Goal: Check status: Check status

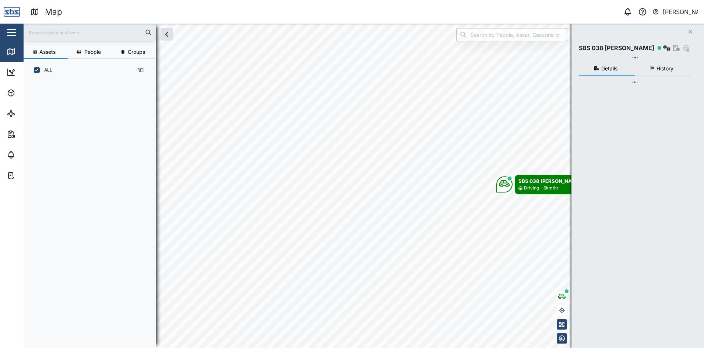
scroll to position [257, 115]
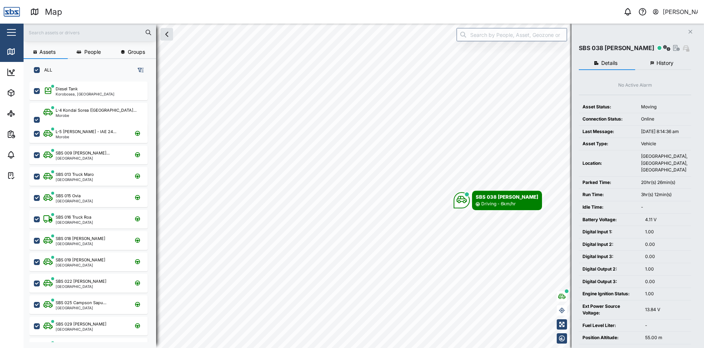
click at [690, 30] on icon "Close" at bounding box center [690, 32] width 4 height 6
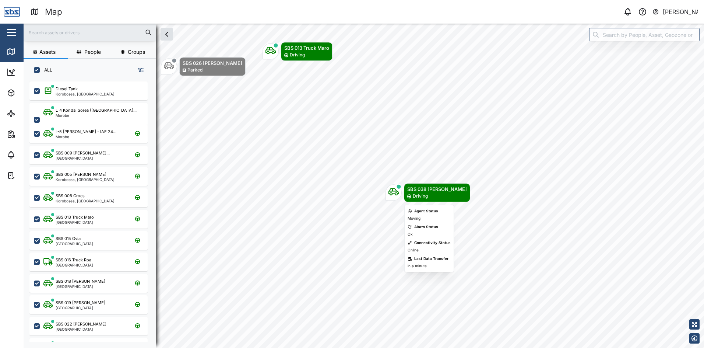
click at [393, 196] on icon "Map marker" at bounding box center [394, 191] width 10 height 10
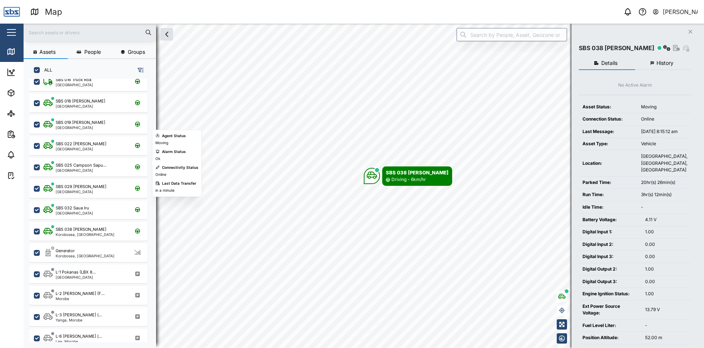
scroll to position [184, 0]
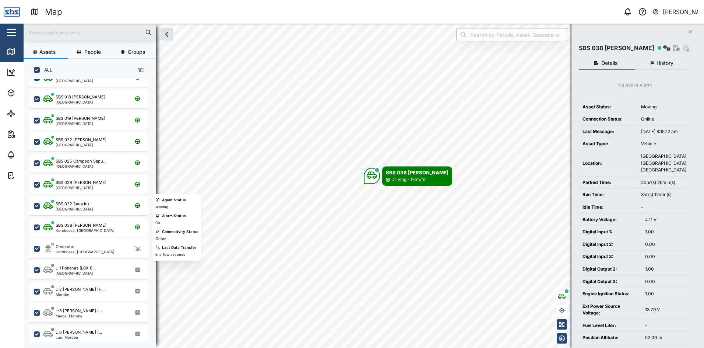
click at [98, 226] on div "SBS 038 [PERSON_NAME]" at bounding box center [85, 225] width 59 height 6
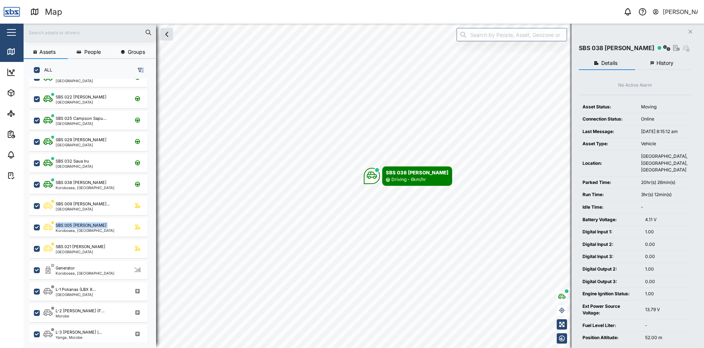
click at [673, 61] on span "History" at bounding box center [665, 62] width 17 height 5
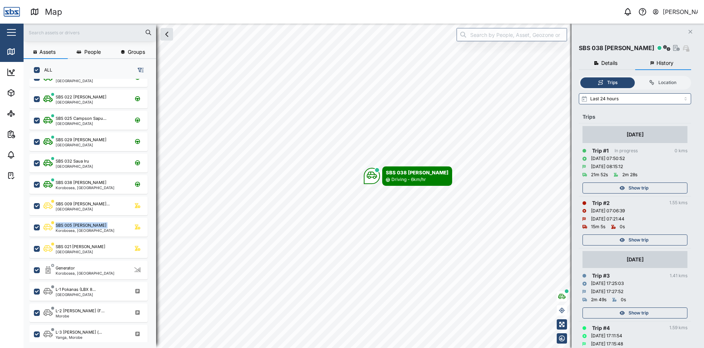
click at [631, 186] on span "Show trip" at bounding box center [639, 188] width 20 height 10
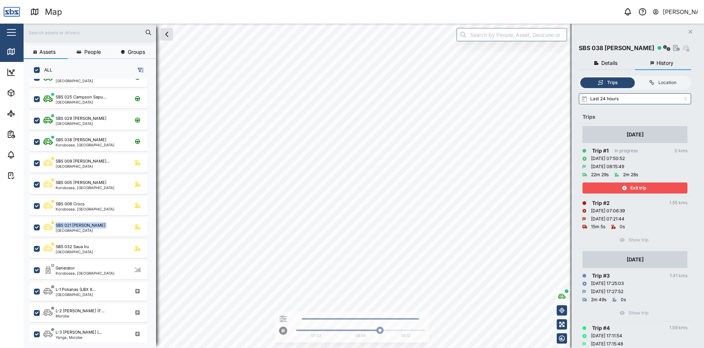
click at [651, 187] on div "Exit trip" at bounding box center [634, 188] width 96 height 10
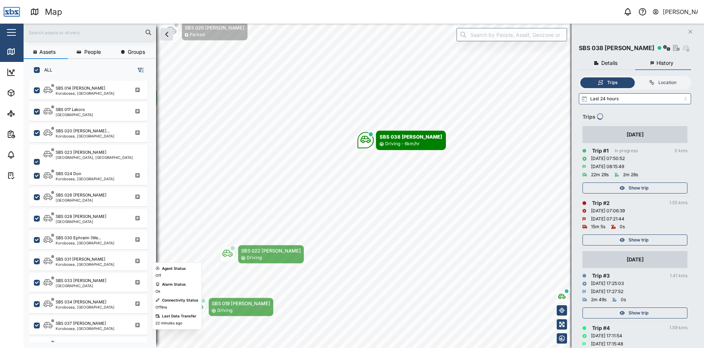
scroll to position [700, 0]
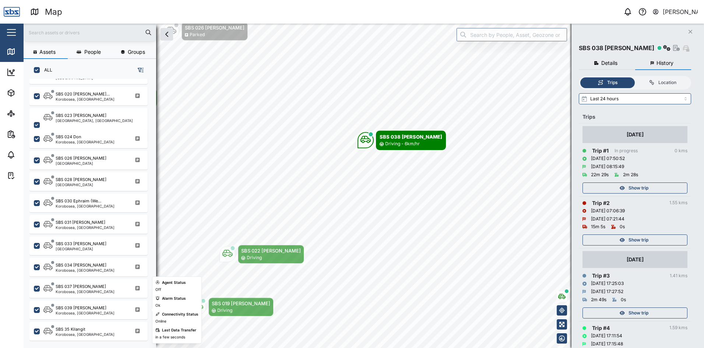
click at [85, 308] on div "SBS 039 [PERSON_NAME]" at bounding box center [81, 308] width 51 height 6
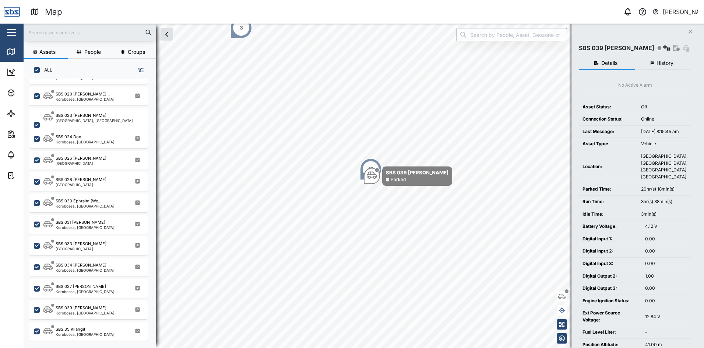
click at [666, 65] on span "History" at bounding box center [665, 62] width 17 height 5
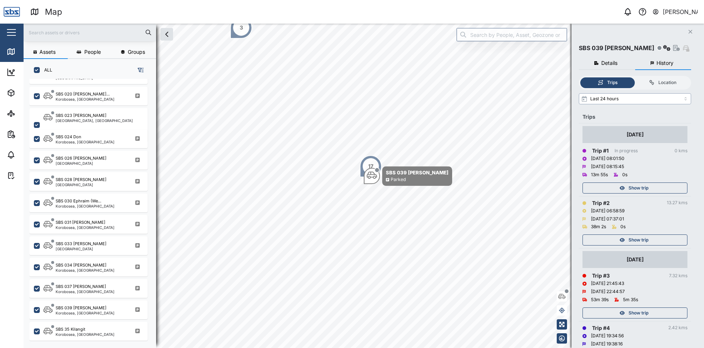
click at [688, 98] on input "Last 24 hours" at bounding box center [635, 98] width 112 height 11
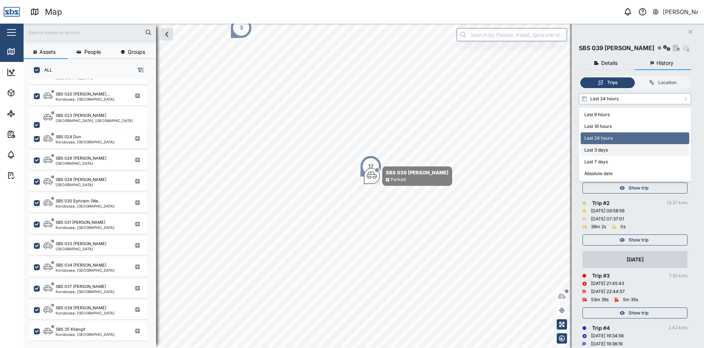
type input "Last 3 days"
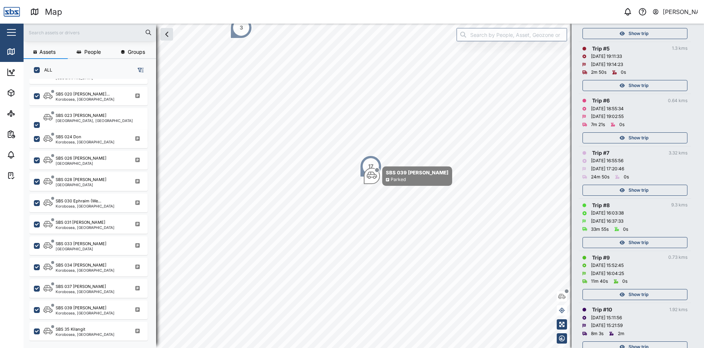
scroll to position [589, 0]
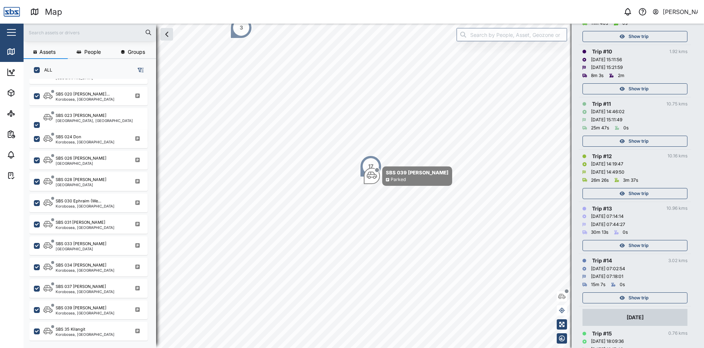
click at [634, 295] on span "Show trip" at bounding box center [639, 297] width 20 height 10
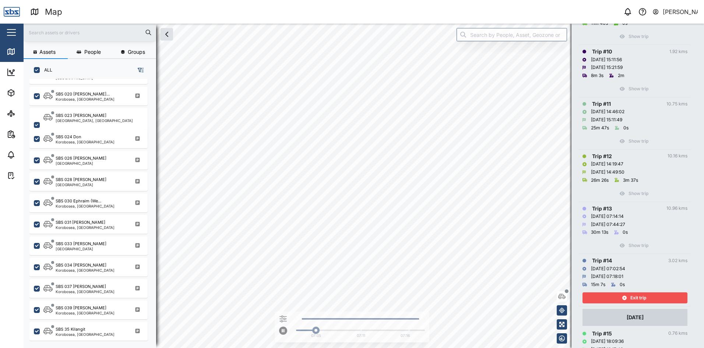
click at [634, 295] on span "Exit trip" at bounding box center [638, 297] width 16 height 10
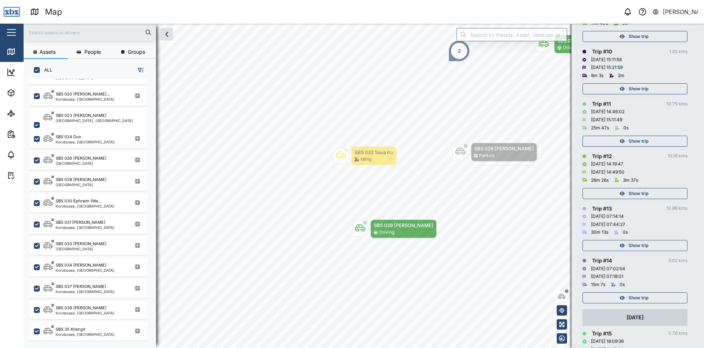
click at [633, 245] on span "Show trip" at bounding box center [639, 245] width 20 height 10
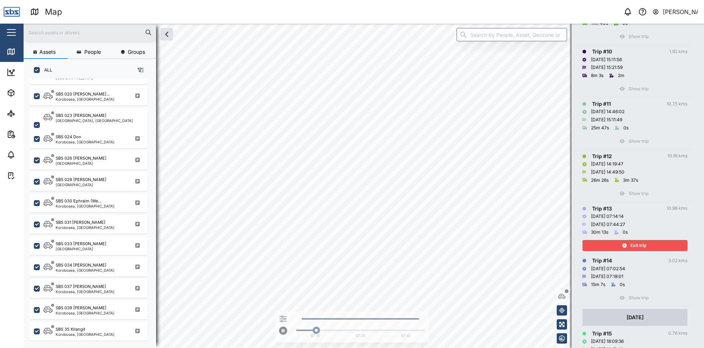
click at [633, 245] on span "Exit trip" at bounding box center [638, 245] width 16 height 10
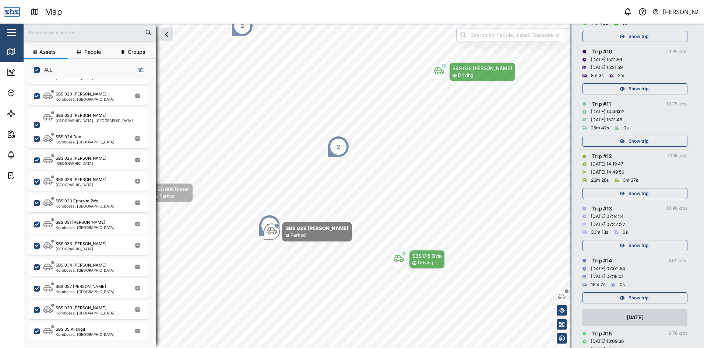
click at [630, 194] on span "Show trip" at bounding box center [639, 193] width 20 height 10
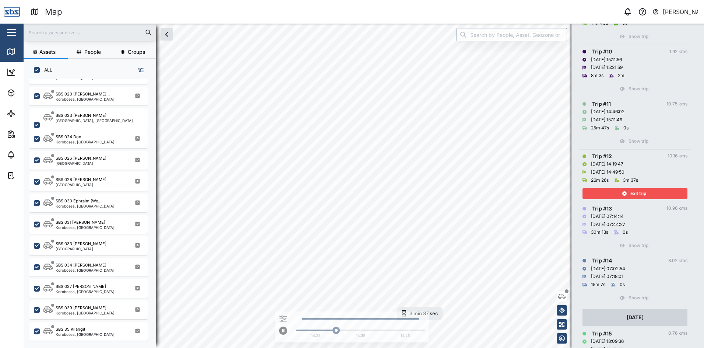
click at [630, 192] on div "Exit trip" at bounding box center [634, 193] width 96 height 10
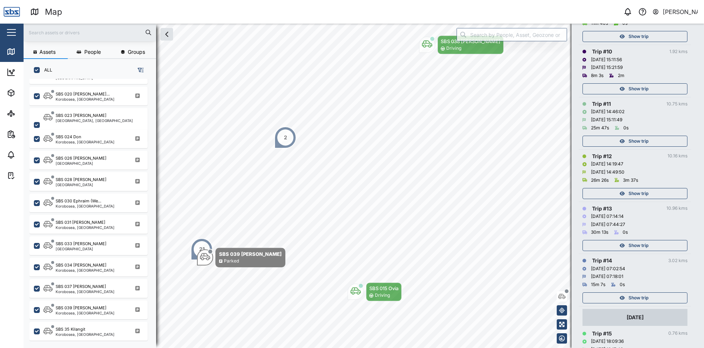
click at [635, 141] on span "Show trip" at bounding box center [639, 141] width 20 height 10
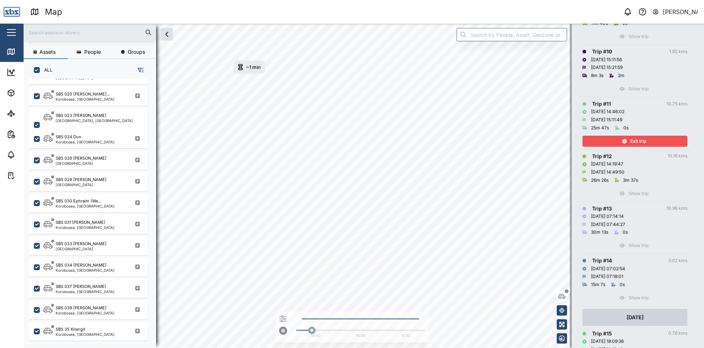
click at [635, 141] on span "Exit trip" at bounding box center [638, 141] width 16 height 10
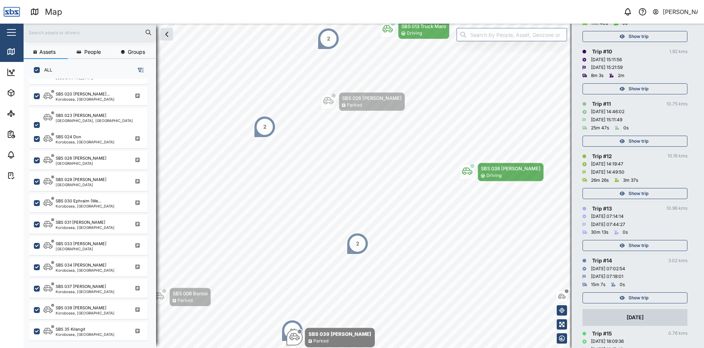
click at [629, 89] on span "Show trip" at bounding box center [639, 89] width 20 height 10
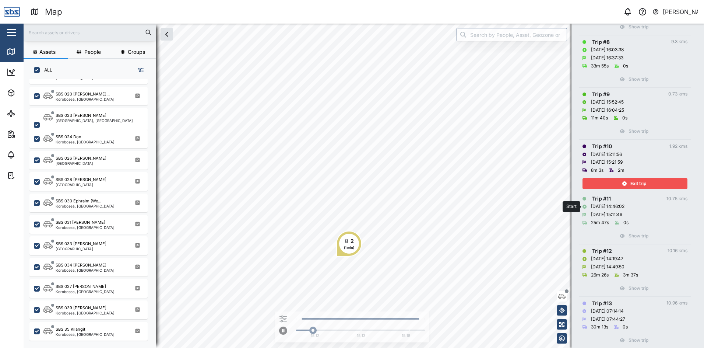
scroll to position [479, 0]
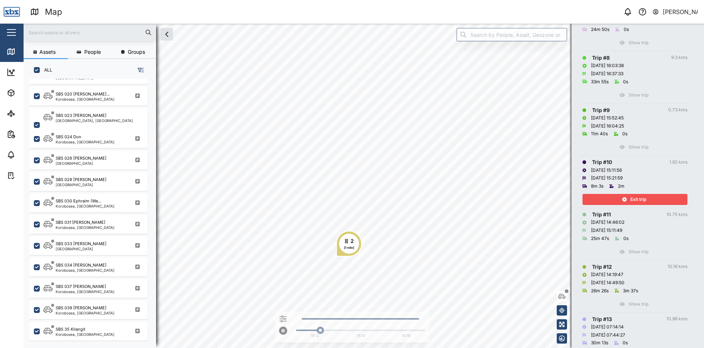
click at [635, 200] on span "Exit trip" at bounding box center [638, 199] width 16 height 10
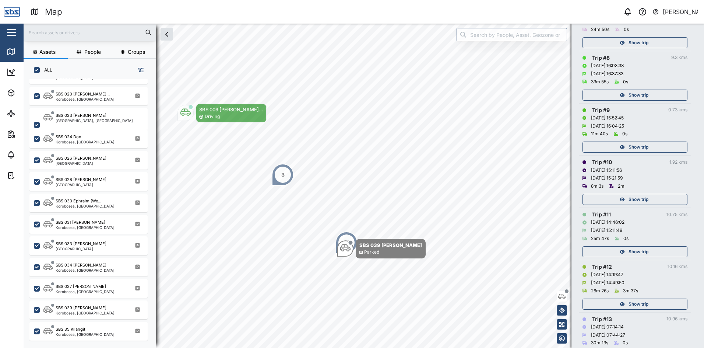
click at [634, 146] on span "Show trip" at bounding box center [639, 147] width 20 height 10
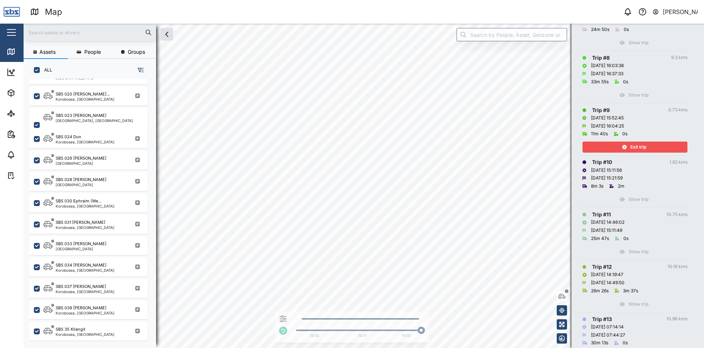
click at [634, 146] on span "Exit trip" at bounding box center [638, 147] width 16 height 10
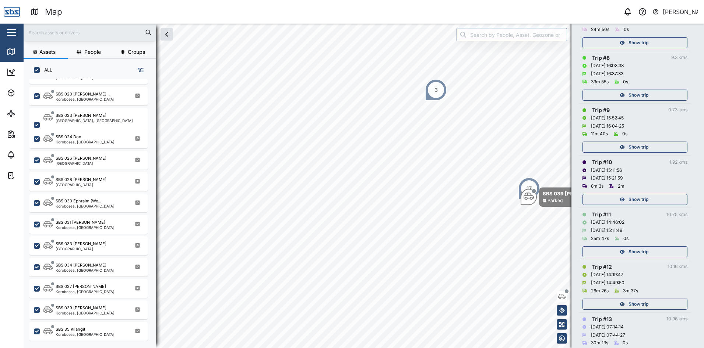
click at [631, 94] on span "Show trip" at bounding box center [639, 95] width 20 height 10
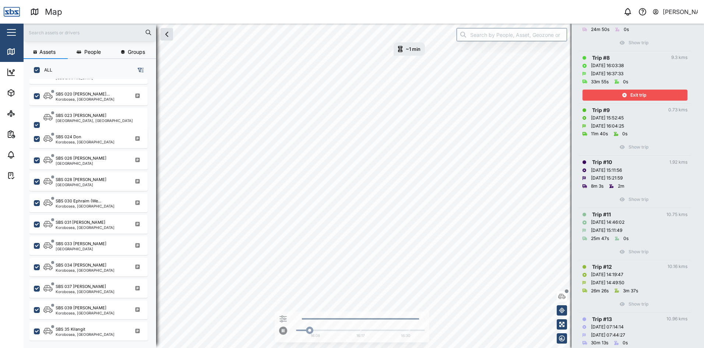
click at [631, 94] on span "Exit trip" at bounding box center [638, 95] width 16 height 10
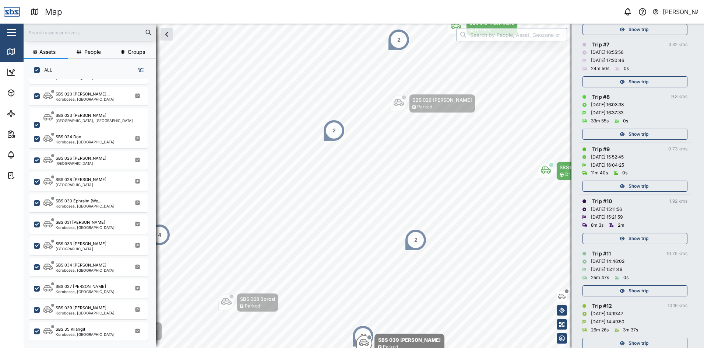
scroll to position [405, 0]
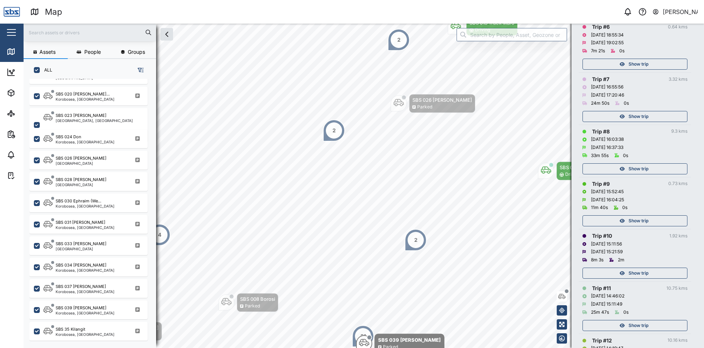
click at [632, 117] on span "Show trip" at bounding box center [639, 116] width 20 height 10
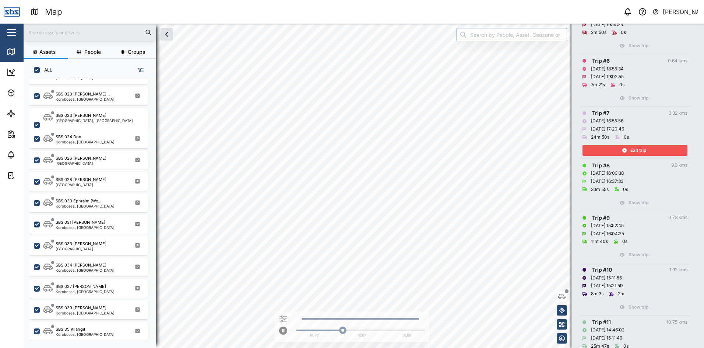
scroll to position [368, 0]
click at [634, 154] on span "Exit trip" at bounding box center [638, 153] width 16 height 10
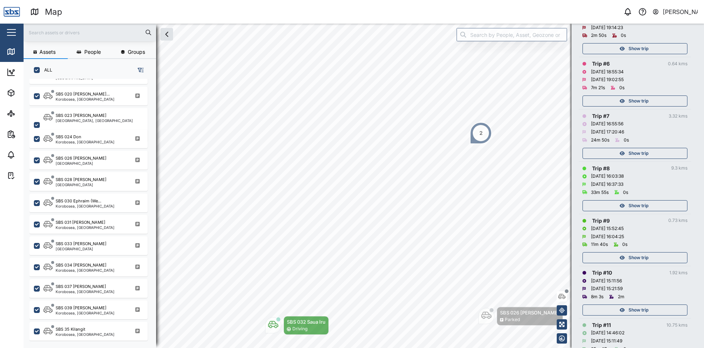
click at [634, 101] on span "Show trip" at bounding box center [639, 101] width 20 height 10
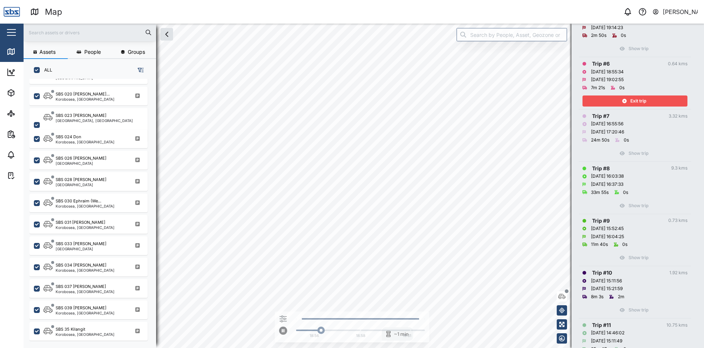
click at [634, 101] on span "Exit trip" at bounding box center [638, 101] width 16 height 10
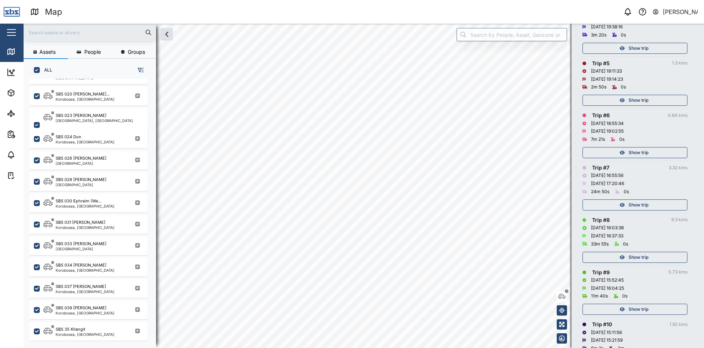
scroll to position [295, 0]
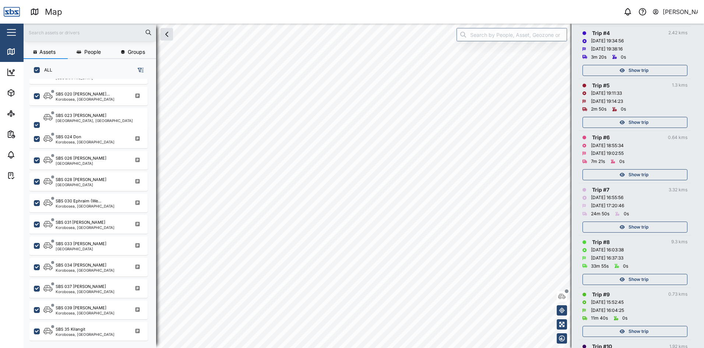
click at [640, 124] on span "Show trip" at bounding box center [639, 122] width 20 height 10
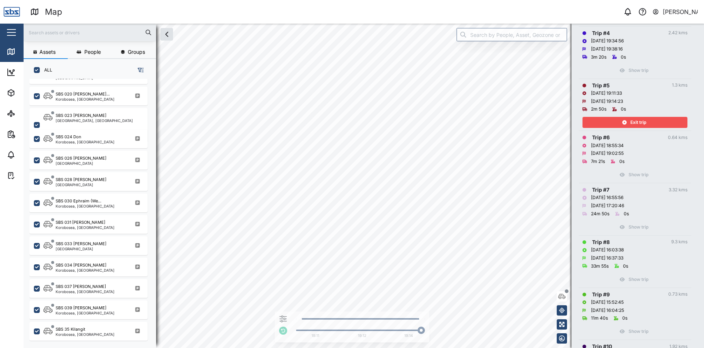
click at [629, 124] on div "Exit trip" at bounding box center [634, 122] width 96 height 10
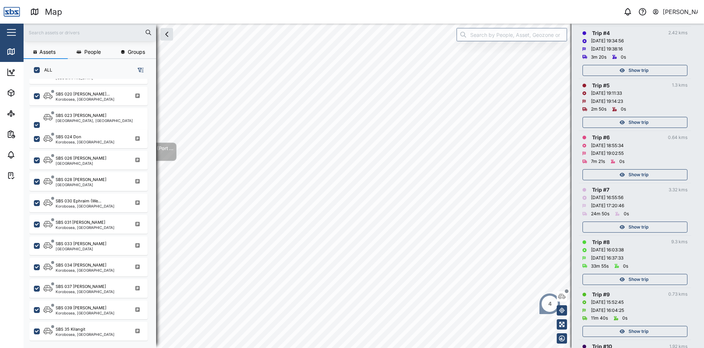
click at [635, 70] on span "Show trip" at bounding box center [639, 70] width 20 height 10
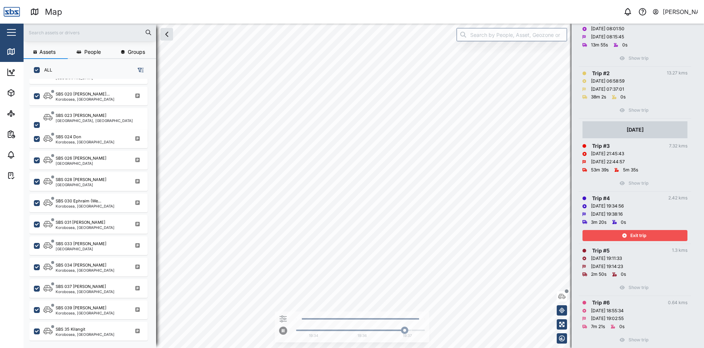
scroll to position [110, 0]
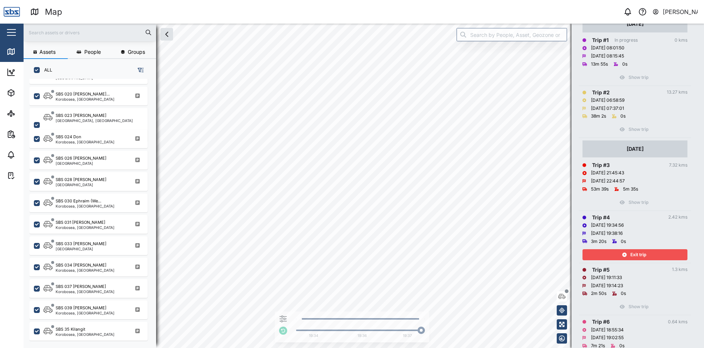
click at [635, 254] on span "Exit trip" at bounding box center [638, 254] width 16 height 10
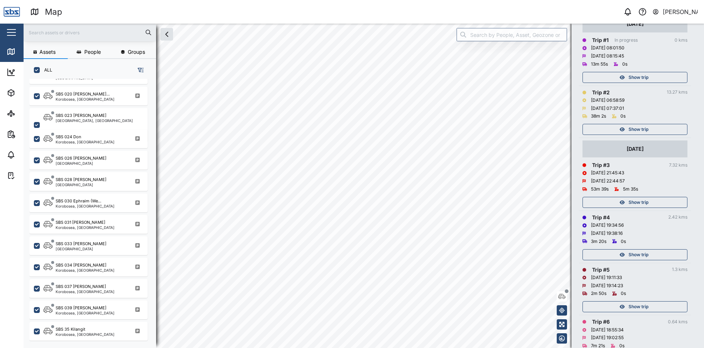
click at [636, 202] on span "Show trip" at bounding box center [639, 202] width 20 height 10
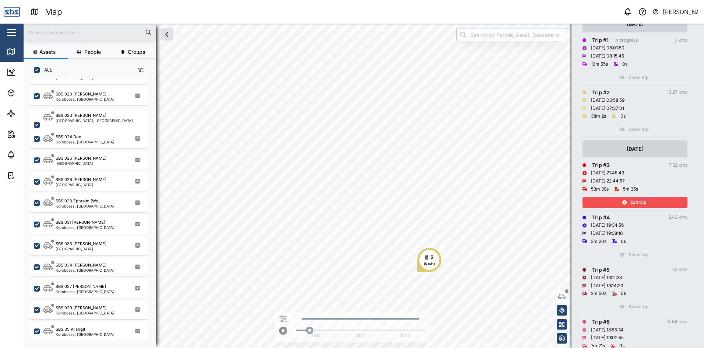
click at [636, 203] on span "Exit trip" at bounding box center [638, 202] width 16 height 10
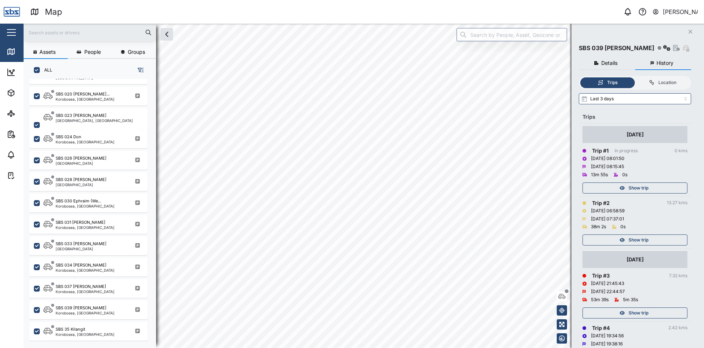
click at [637, 238] on span "Show trip" at bounding box center [639, 240] width 20 height 10
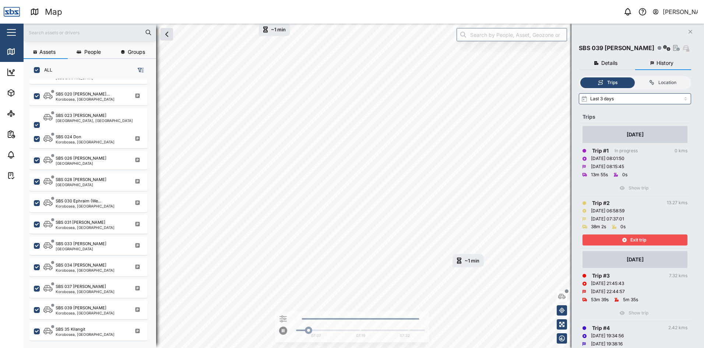
click at [637, 238] on span "Exit trip" at bounding box center [638, 240] width 16 height 10
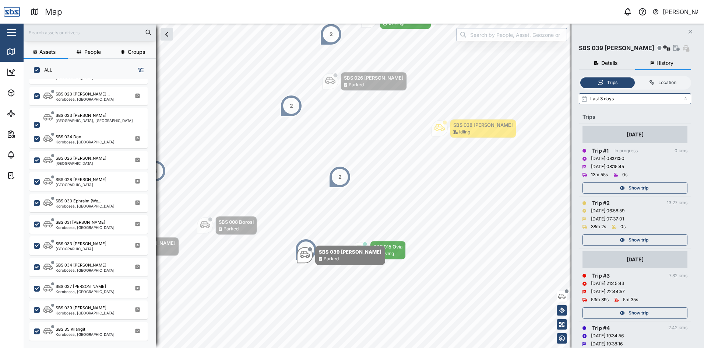
click at [633, 186] on span "Show trip" at bounding box center [639, 188] width 20 height 10
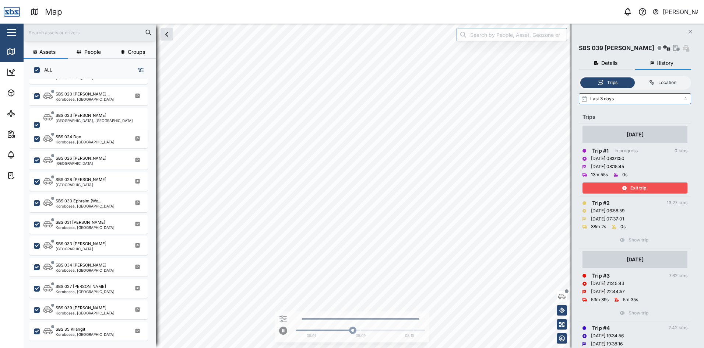
click at [633, 186] on span "Exit trip" at bounding box center [638, 188] width 16 height 10
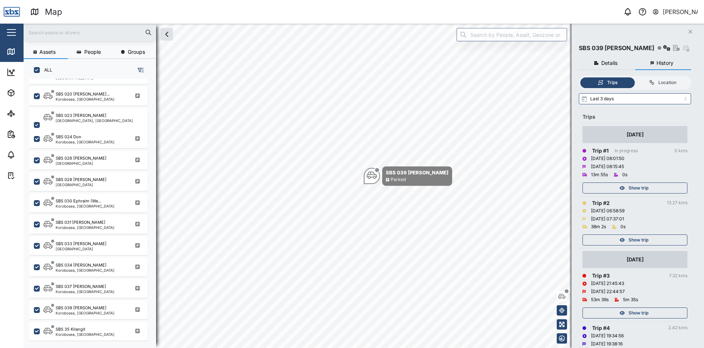
click at [691, 33] on icon "Close" at bounding box center [690, 32] width 4 height 6
